Goal: Task Accomplishment & Management: Complete application form

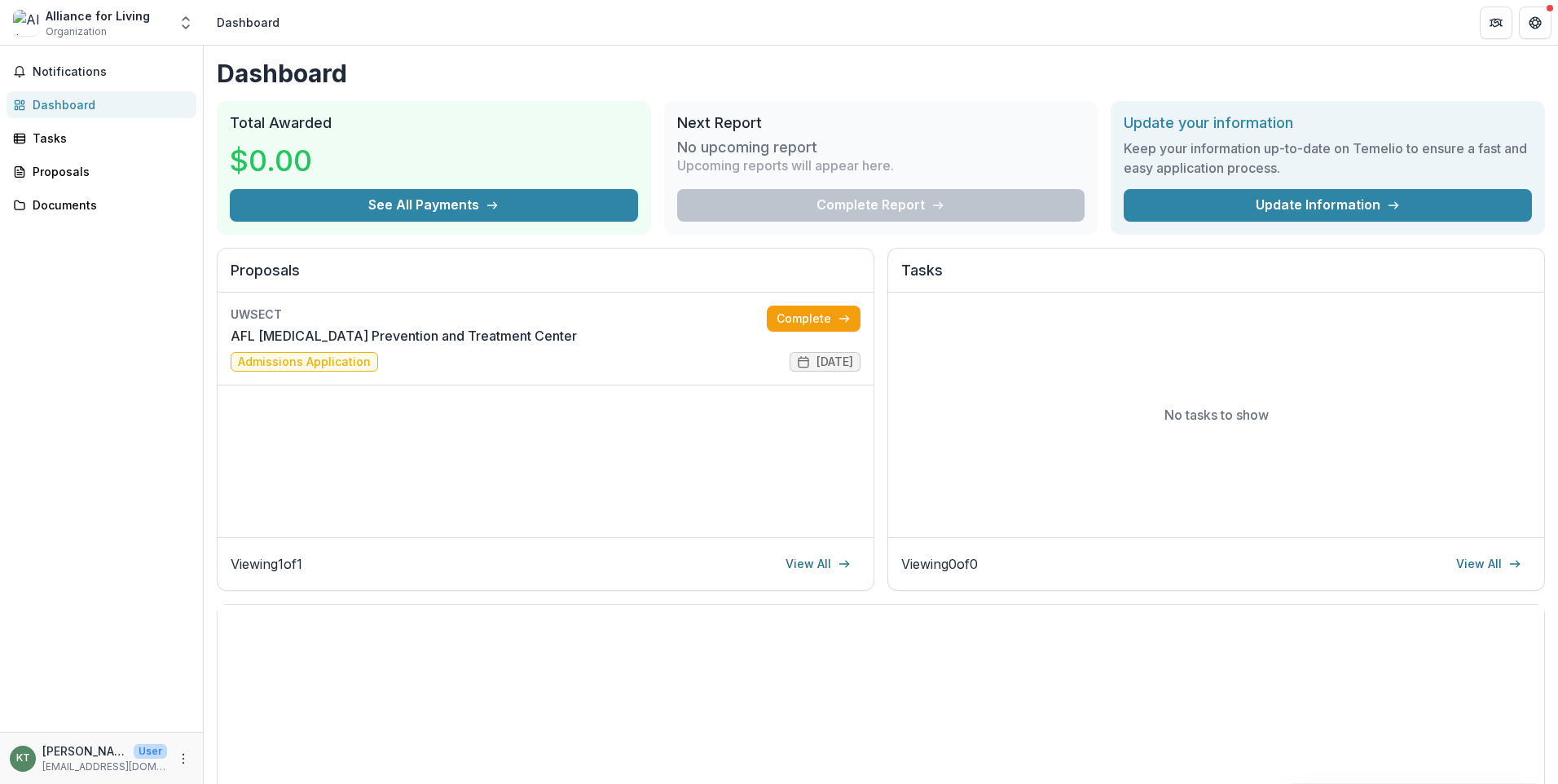
click at [1528, 354] on div "No tasks to show" at bounding box center [1216, 415] width 656 height 245
click at [805, 306] on link "Complete" at bounding box center [814, 318] width 94 height 26
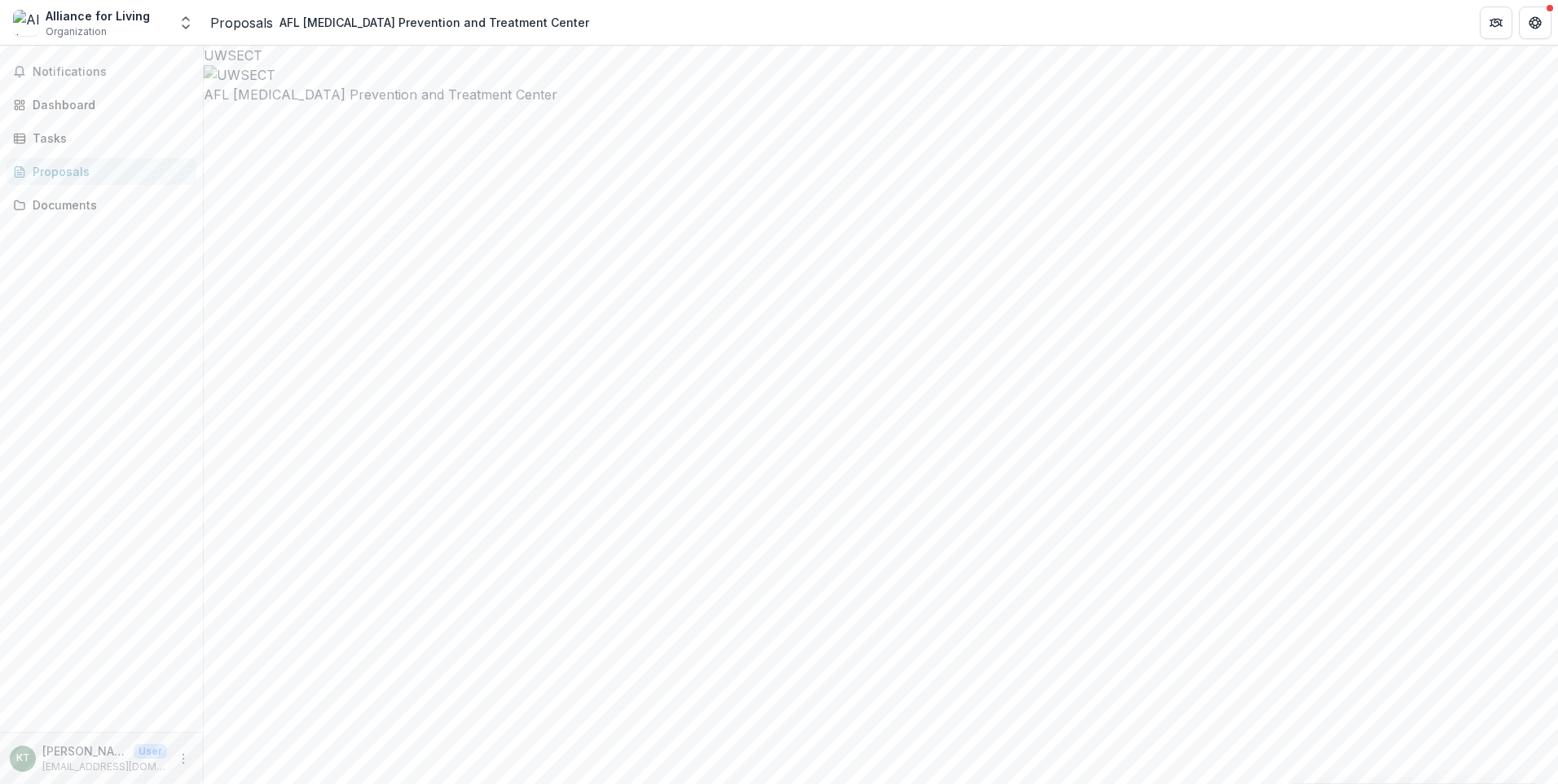
scroll to position [270, 0]
click at [101, 167] on div "Proposals" at bounding box center [107, 172] width 151 height 17
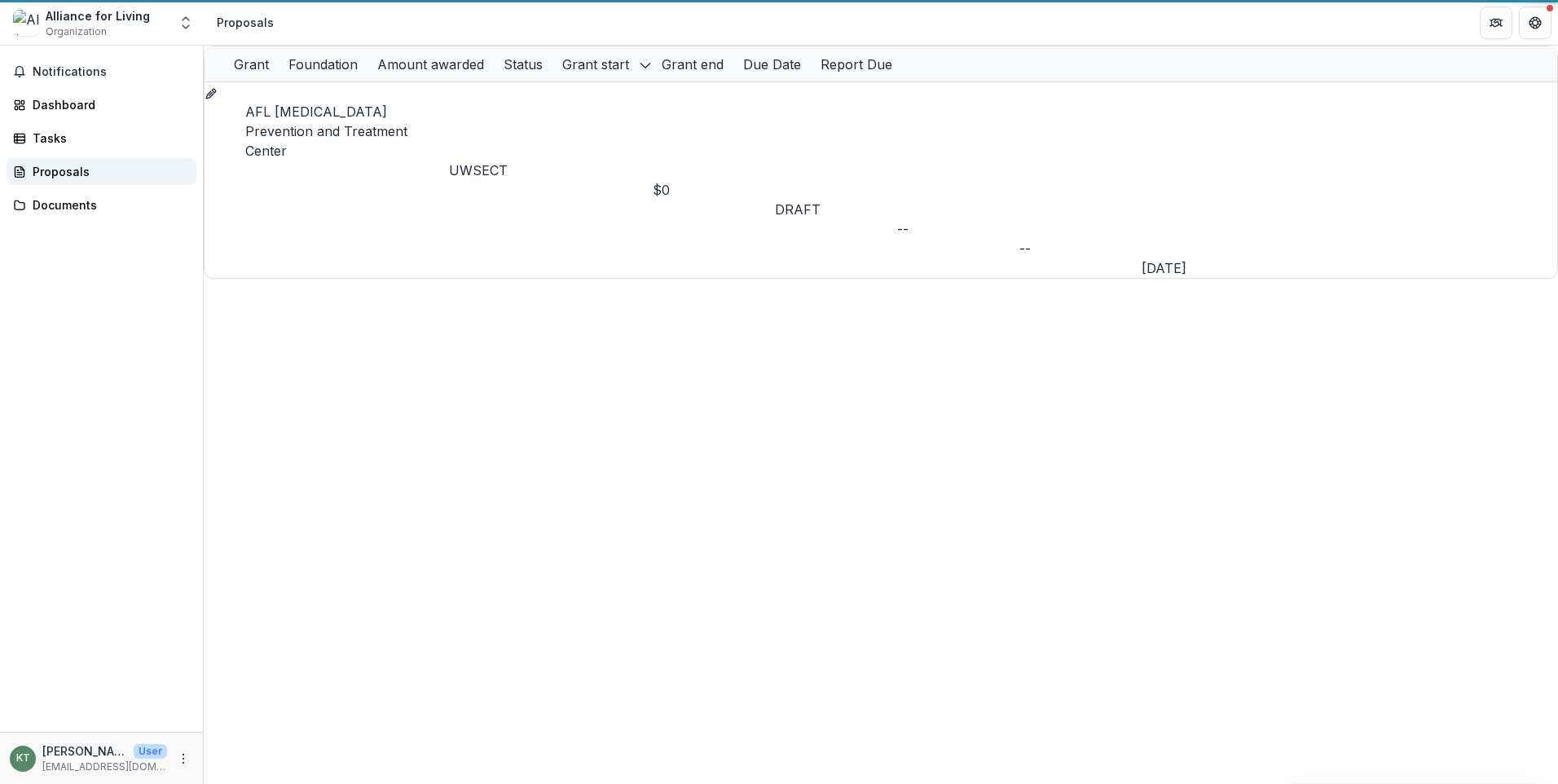
click at [101, 167] on div "Proposals" at bounding box center [107, 172] width 151 height 17
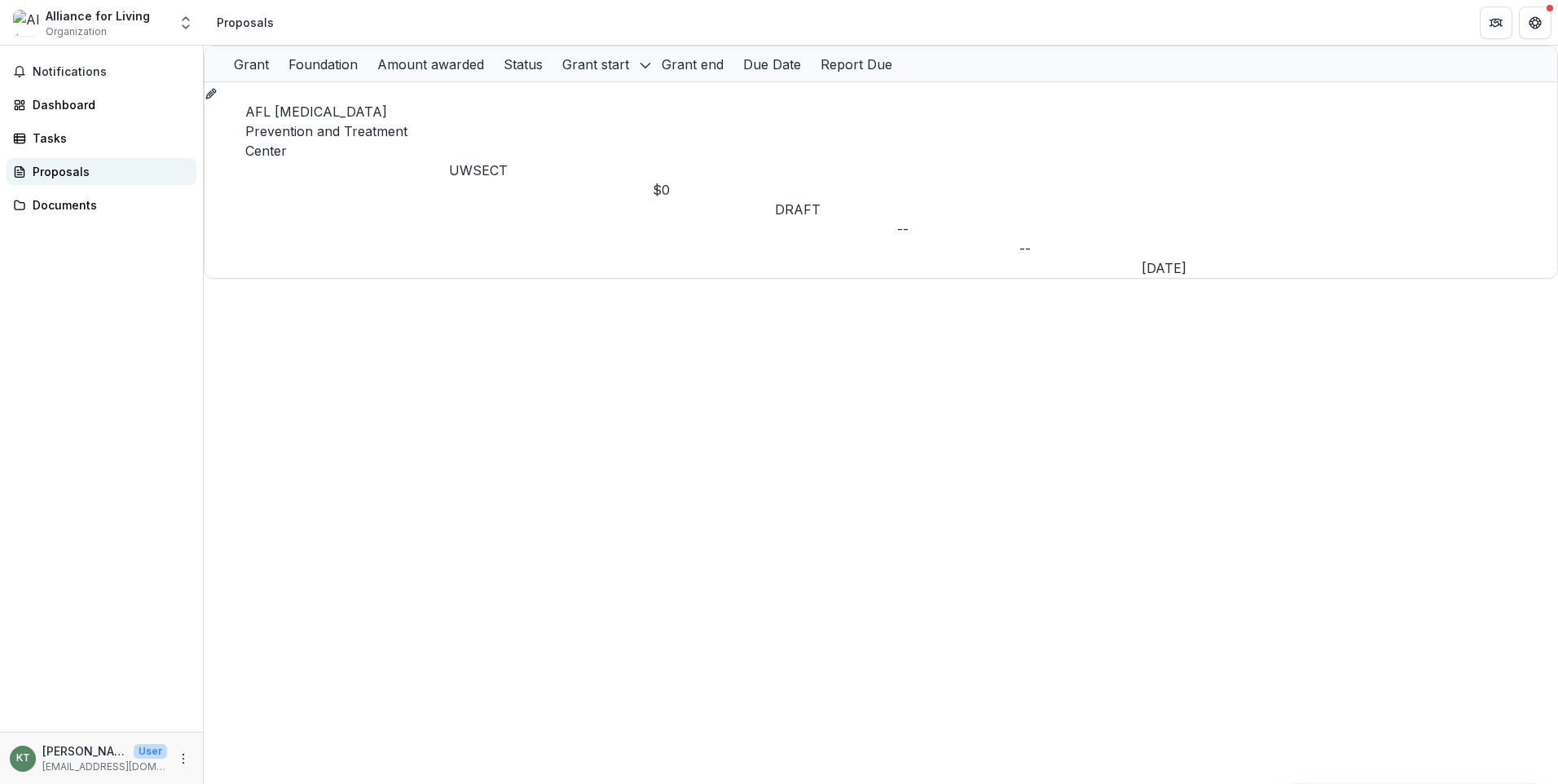
click at [60, 172] on div "Proposals" at bounding box center [107, 172] width 151 height 17
click at [509, 161] on p "UWSECT" at bounding box center [551, 170] width 204 height 20
drag, startPoint x: 879, startPoint y: 196, endPoint x: 833, endPoint y: 147, distance: 67.2
click at [873, 186] on div "Grant Foundation Amount awarded Status Grant start Grant end Due Date Report Du…" at bounding box center [881, 415] width 1355 height 738
click at [553, 82] on div "Status" at bounding box center [523, 64] width 59 height 35
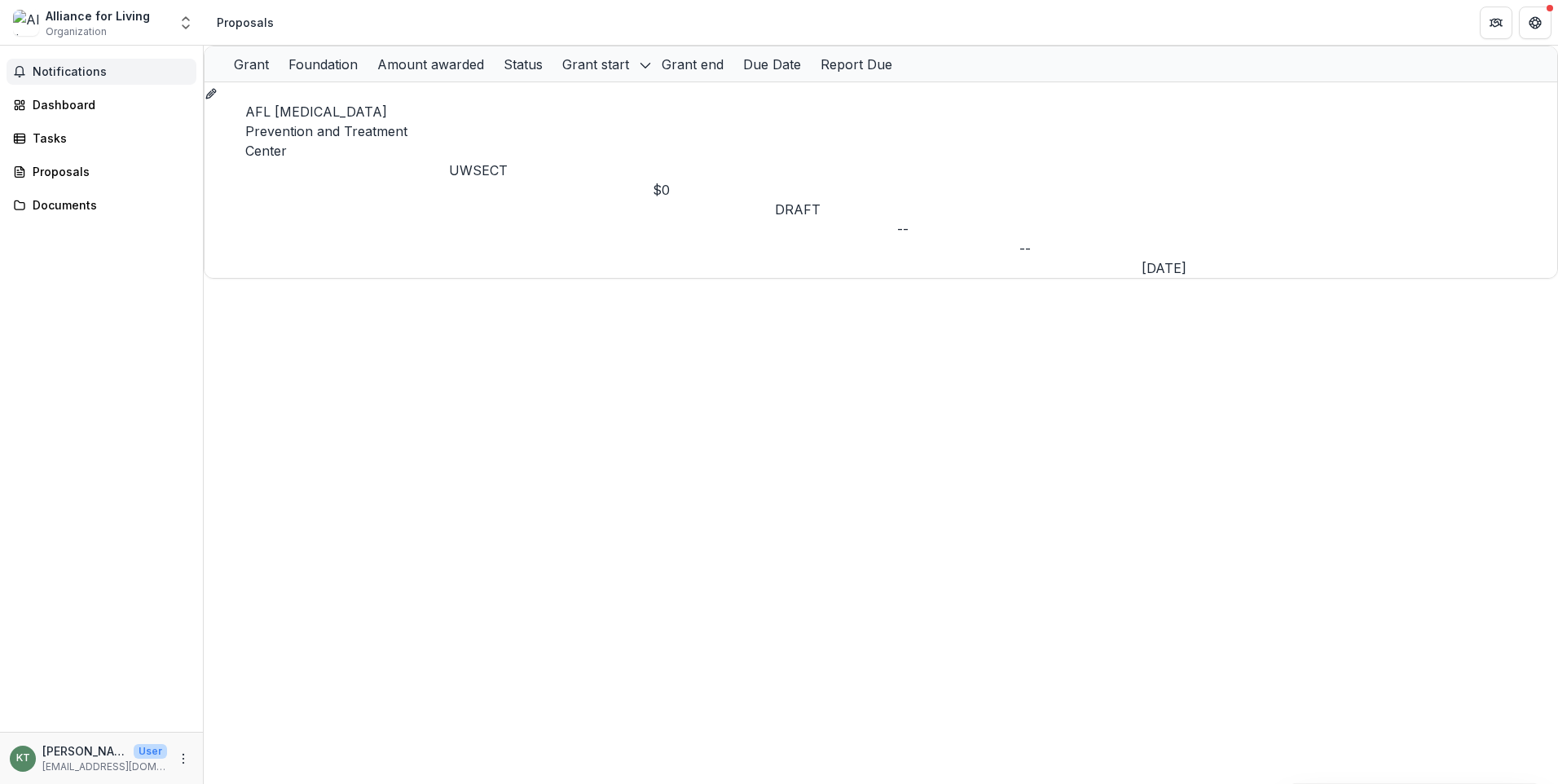
click at [84, 70] on span "Notifications" at bounding box center [111, 72] width 157 height 14
click at [80, 107] on div "Dashboard" at bounding box center [107, 98] width 151 height 17
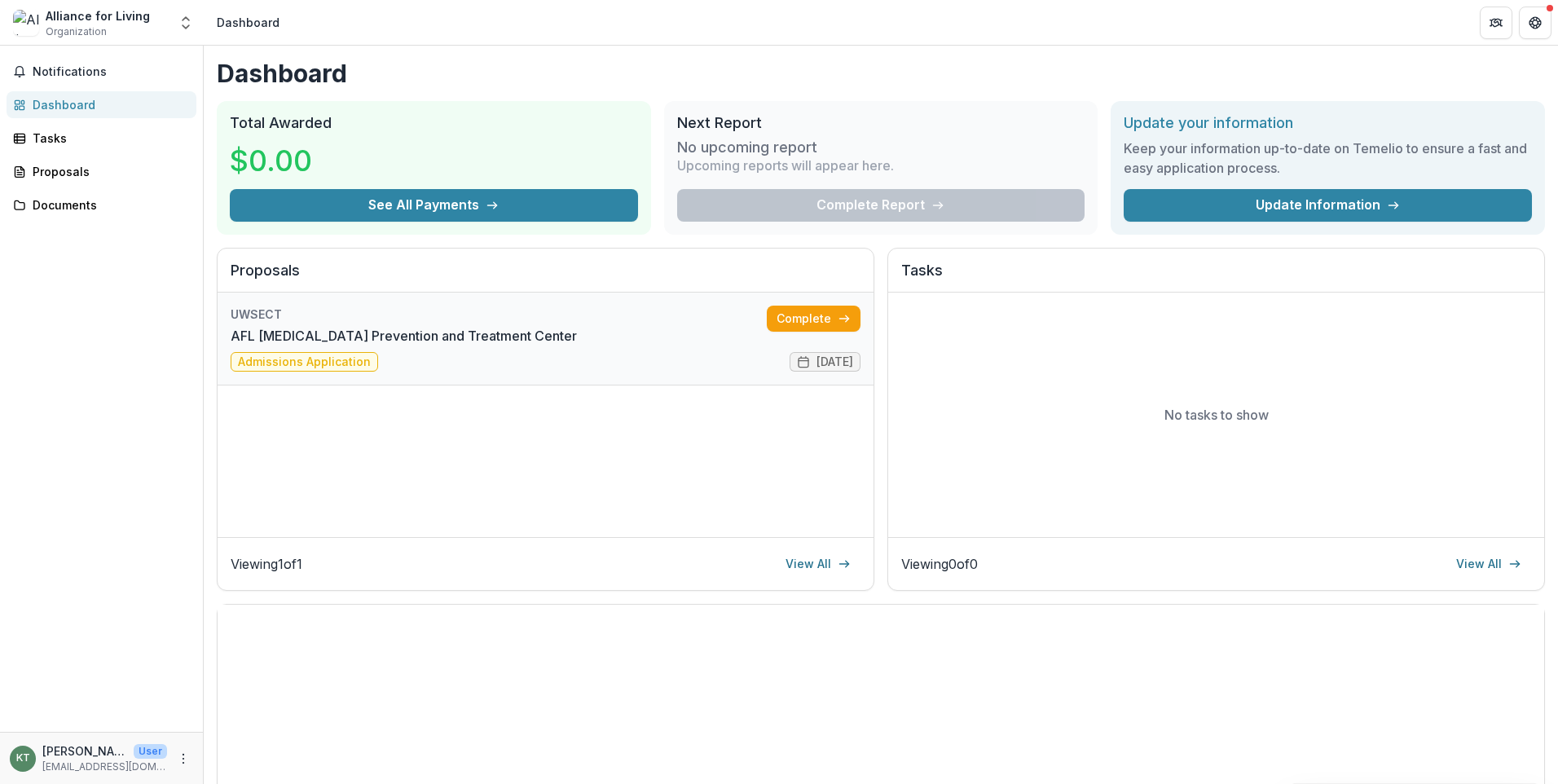
click at [577, 334] on link "AFL [MEDICAL_DATA] Prevention and Treatment Center" at bounding box center [403, 335] width 346 height 20
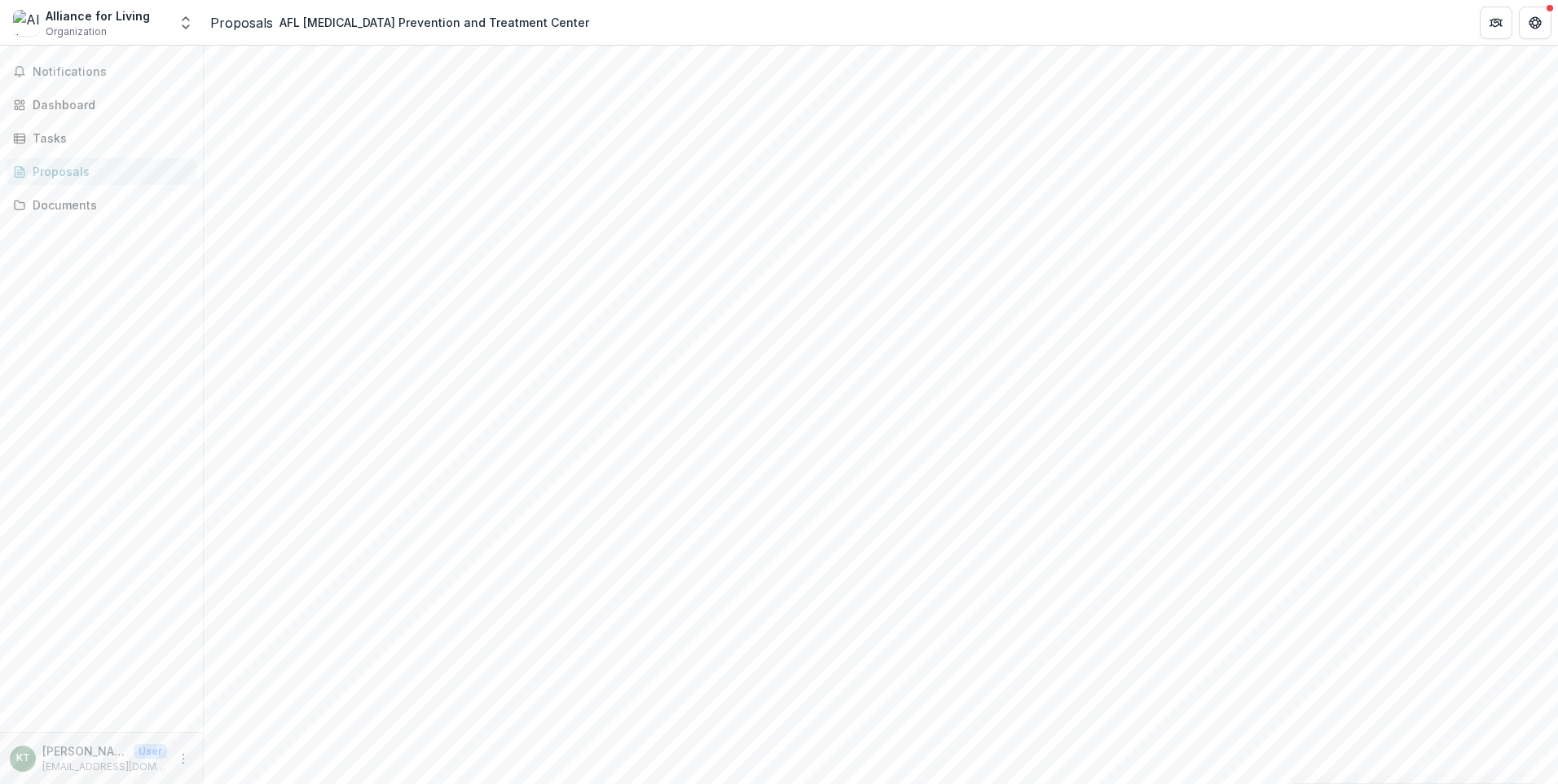
scroll to position [270, 0]
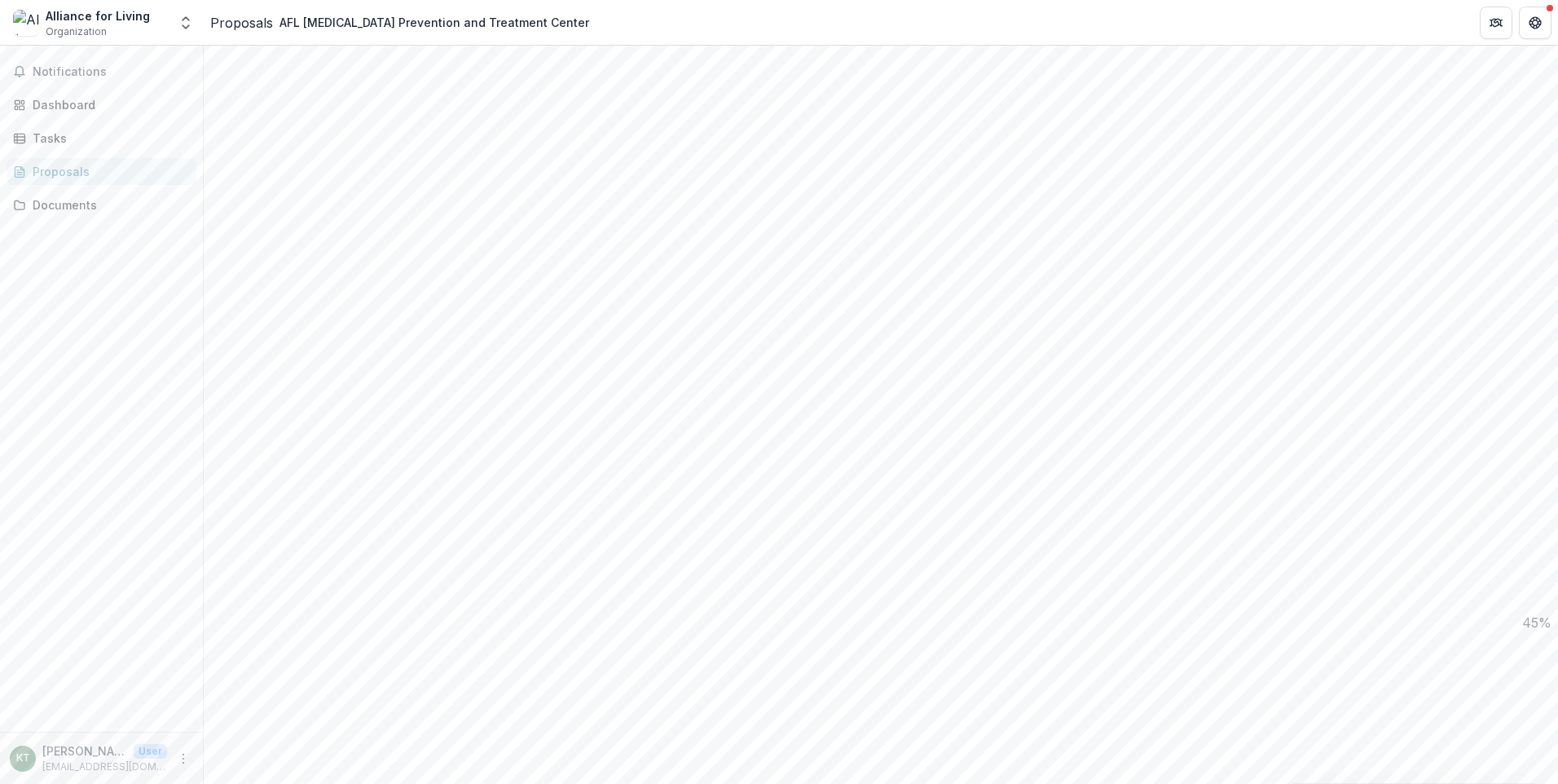
drag, startPoint x: 434, startPoint y: 169, endPoint x: 1073, endPoint y: 616, distance: 779.8
drag, startPoint x: 1073, startPoint y: 616, endPoint x: 1047, endPoint y: 596, distance: 32.8
copy div "Program Summary * What service(s) does the program provide? Describe the freque…"
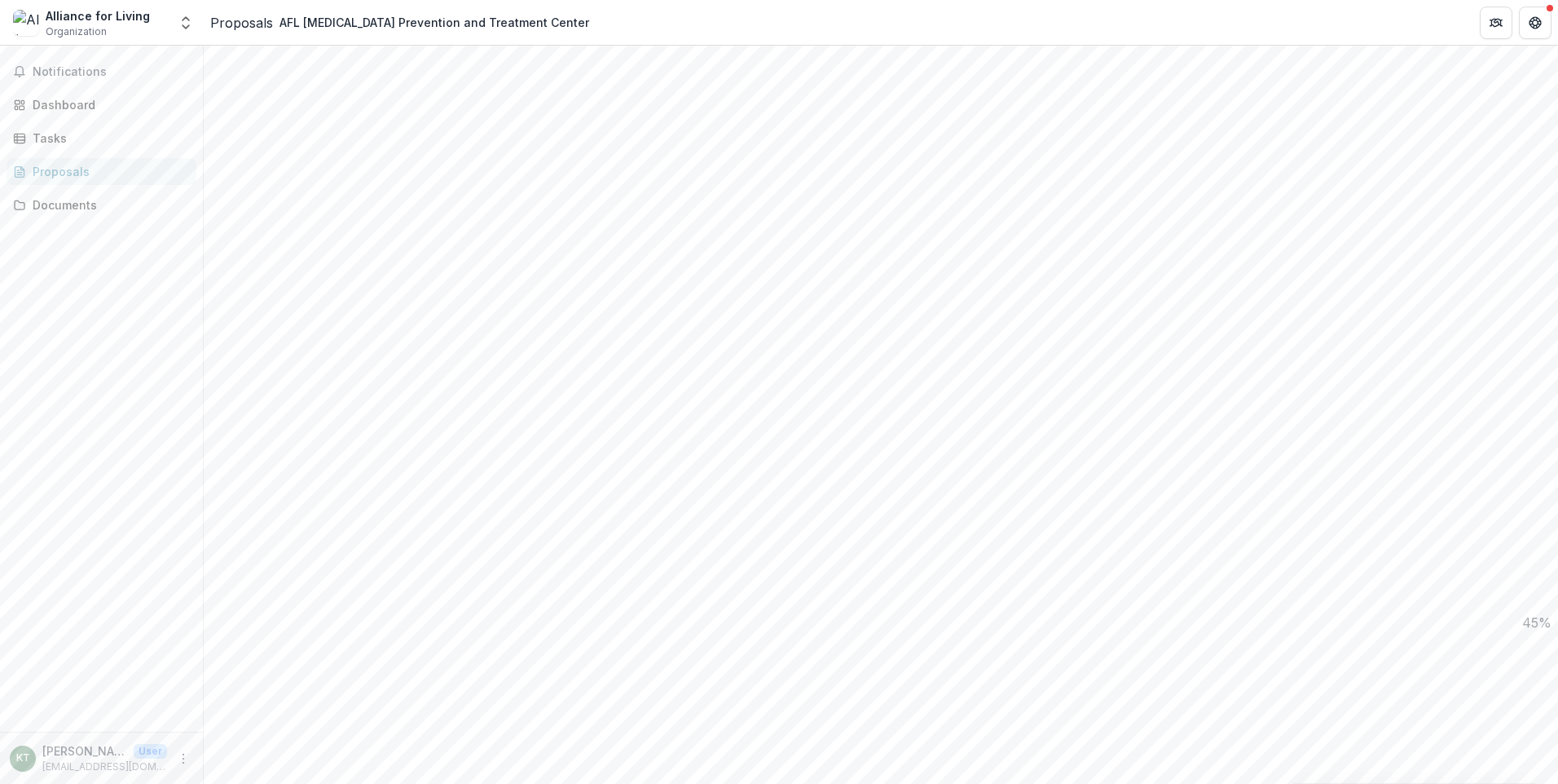
drag, startPoint x: 454, startPoint y: 169, endPoint x: 1140, endPoint y: 816, distance: 943.0
click at [1140, 783] on html "**********" at bounding box center [779, 392] width 1558 height 784
copy div "rogram Summary * What service(s) does the program provide? Describe the frequen…"
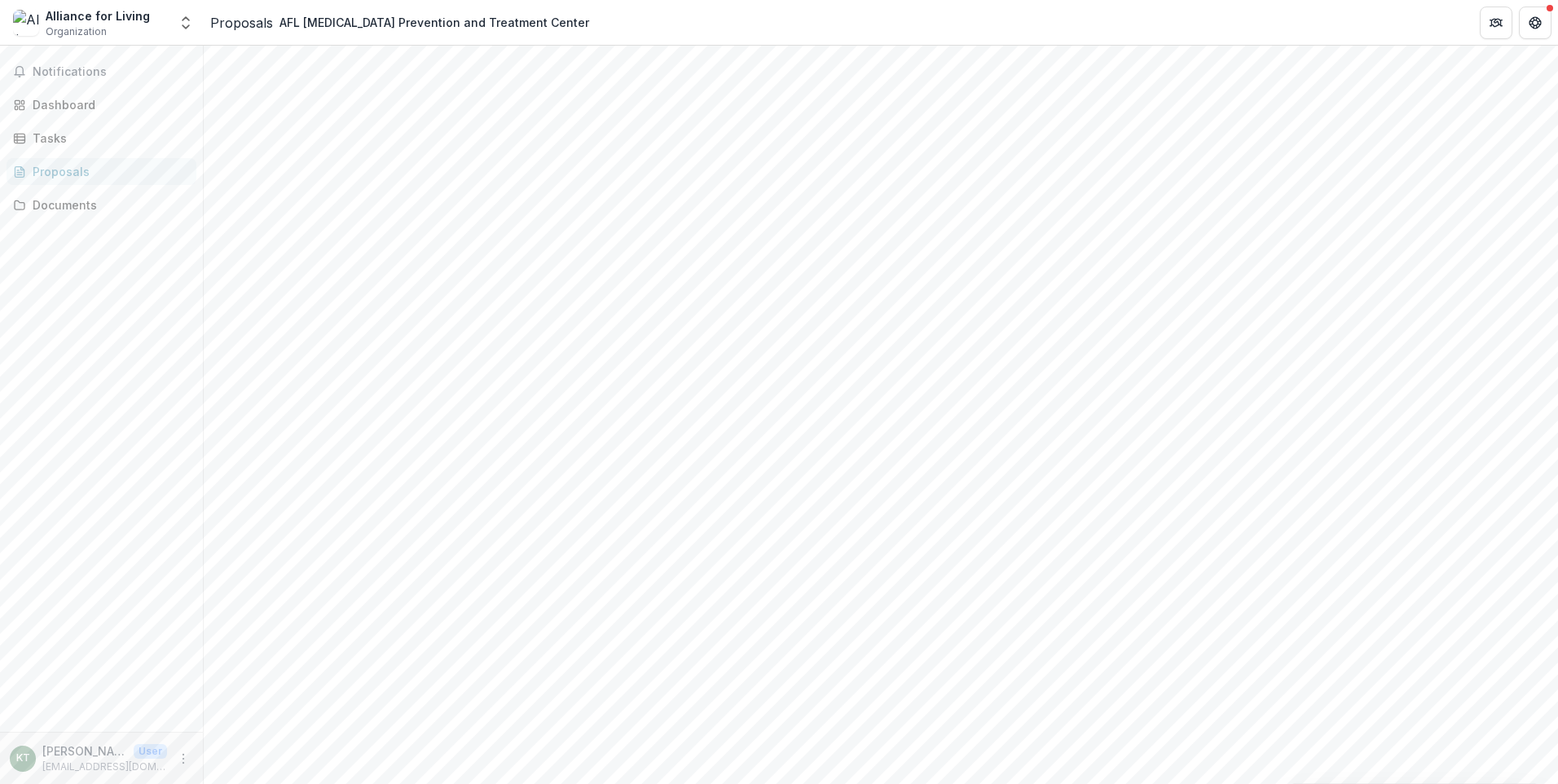
copy div "rogram Summary * What service(s) does the program provide? Describe the frequen…"
